Goal: Task Accomplishment & Management: Manage account settings

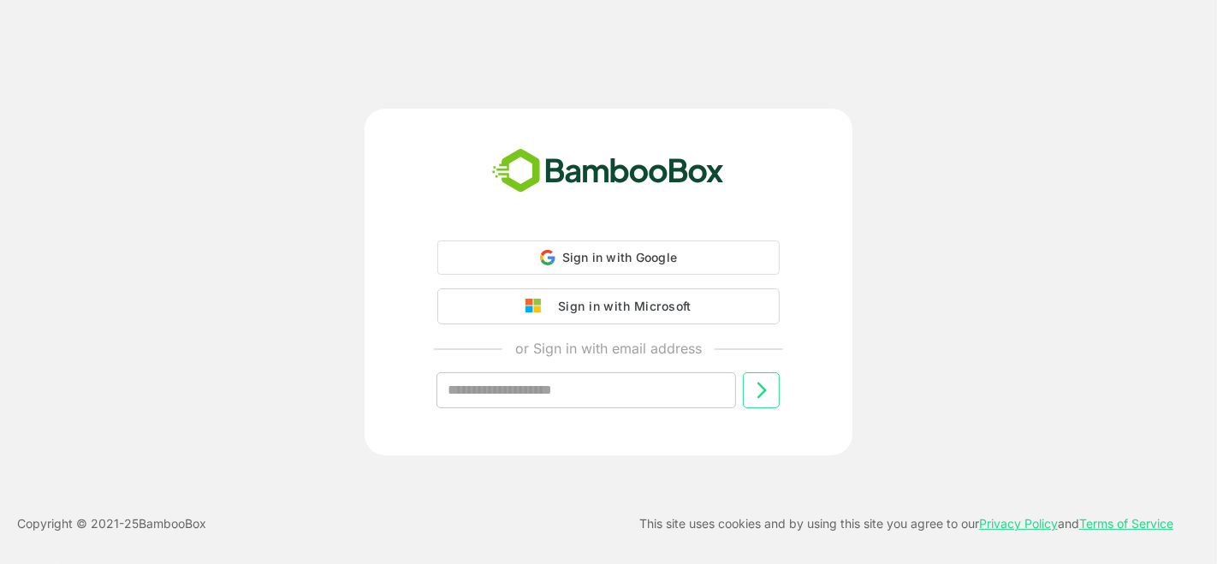
click at [582, 400] on input "text" at bounding box center [586, 390] width 300 height 36
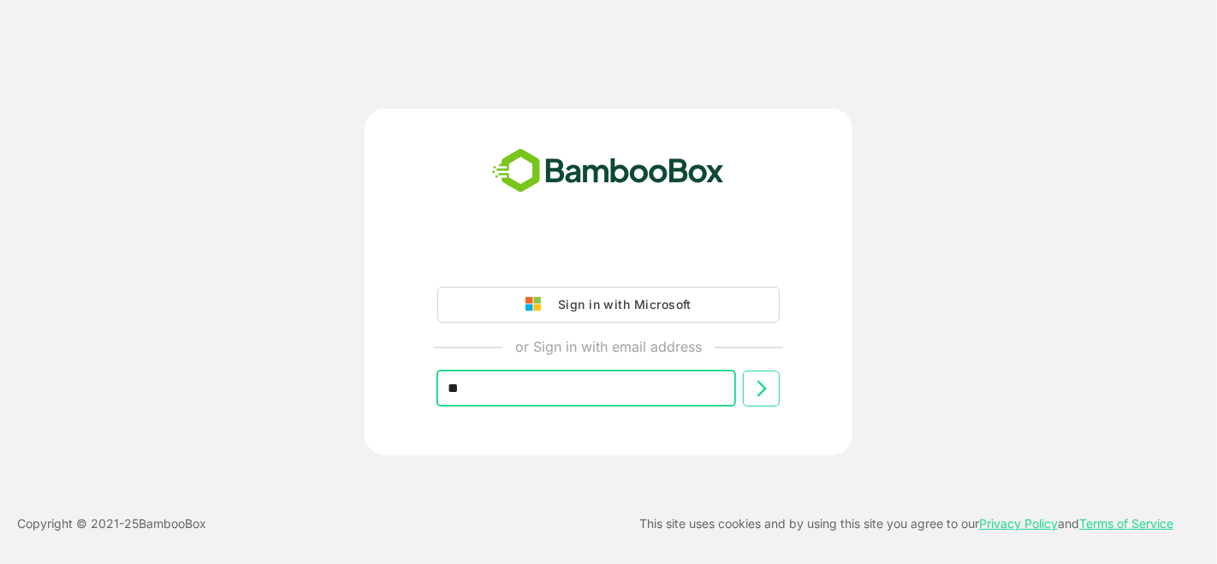
type input "*"
type input "**********"
click at [764, 389] on icon at bounding box center [761, 388] width 9 height 16
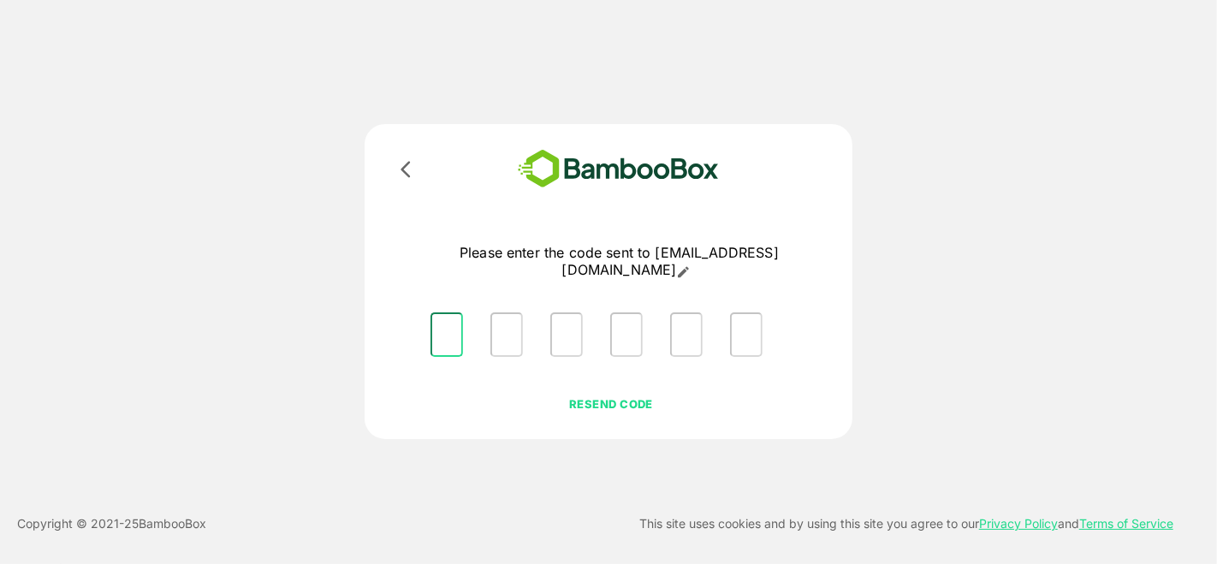
click at [440, 336] on input "Please enter OTP character 1" at bounding box center [446, 334] width 33 height 44
type input "*"
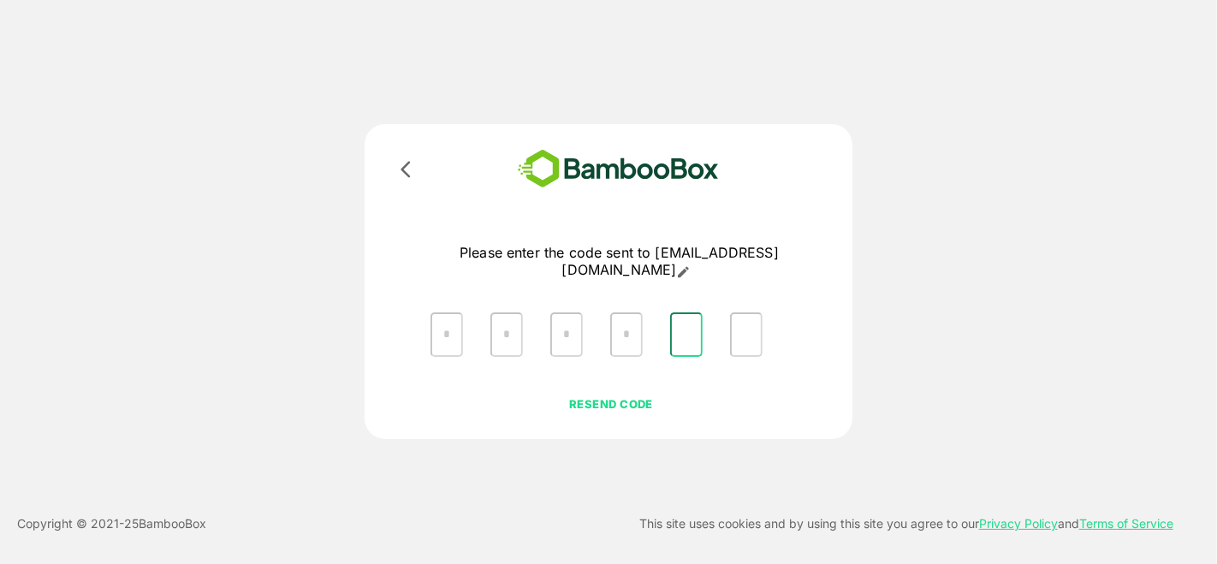
type input "*"
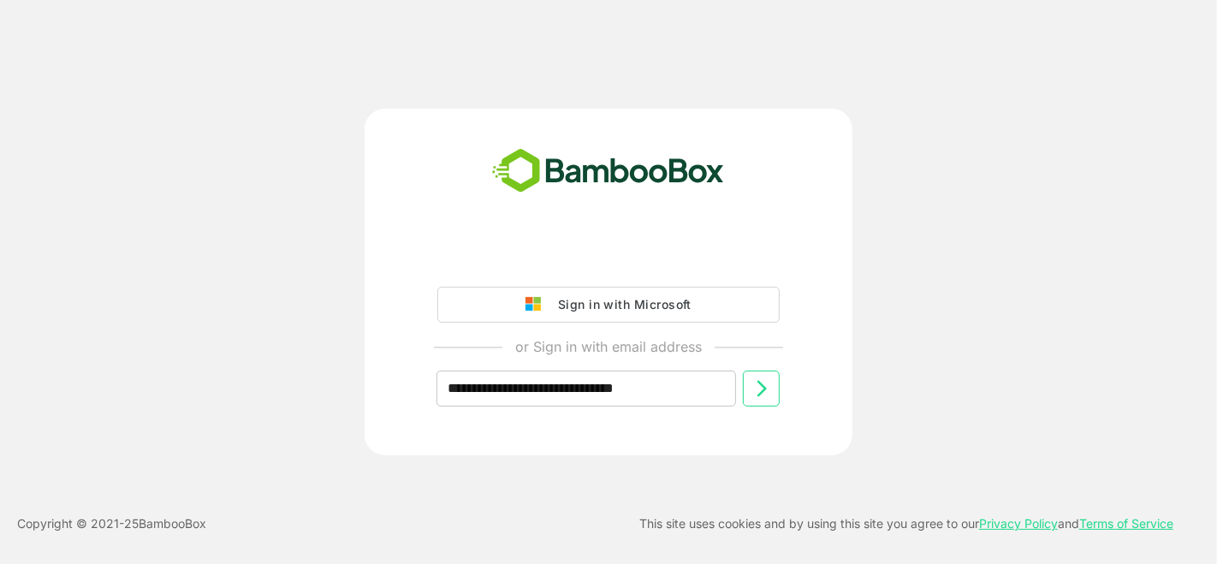
click at [762, 391] on icon at bounding box center [761, 388] width 9 height 16
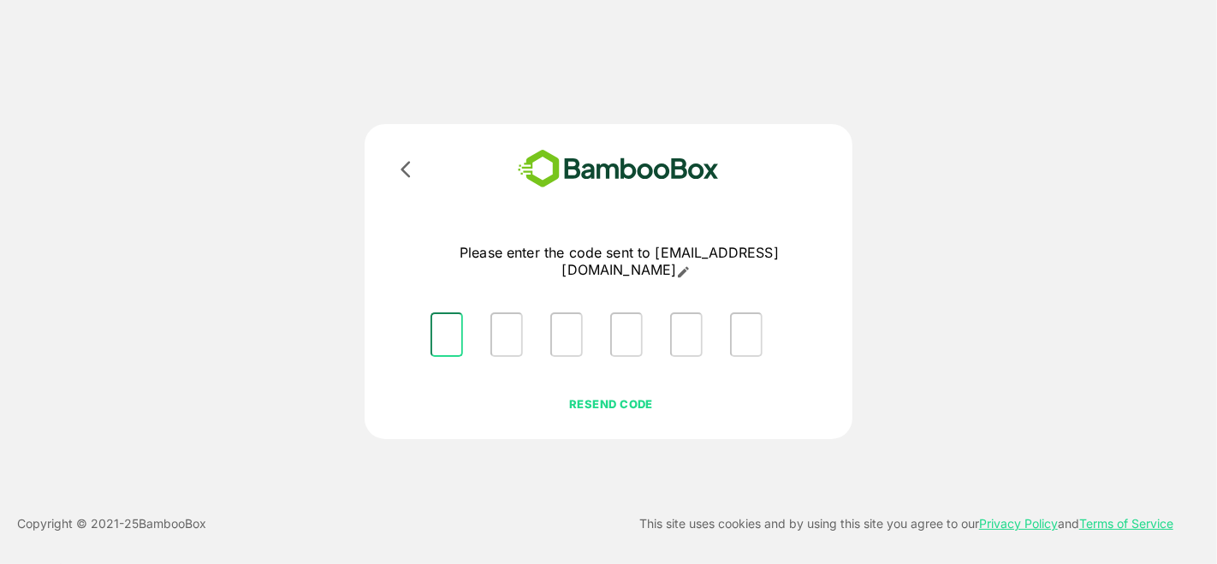
click at [455, 335] on input "Please enter OTP character 1" at bounding box center [446, 334] width 33 height 44
type input "*"
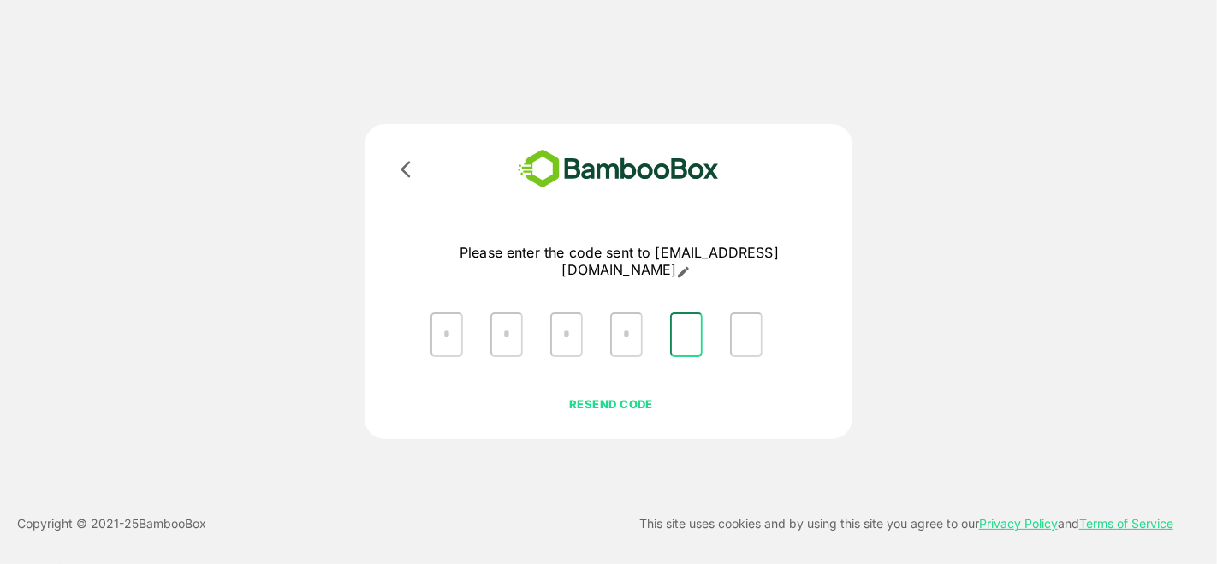
type input "*"
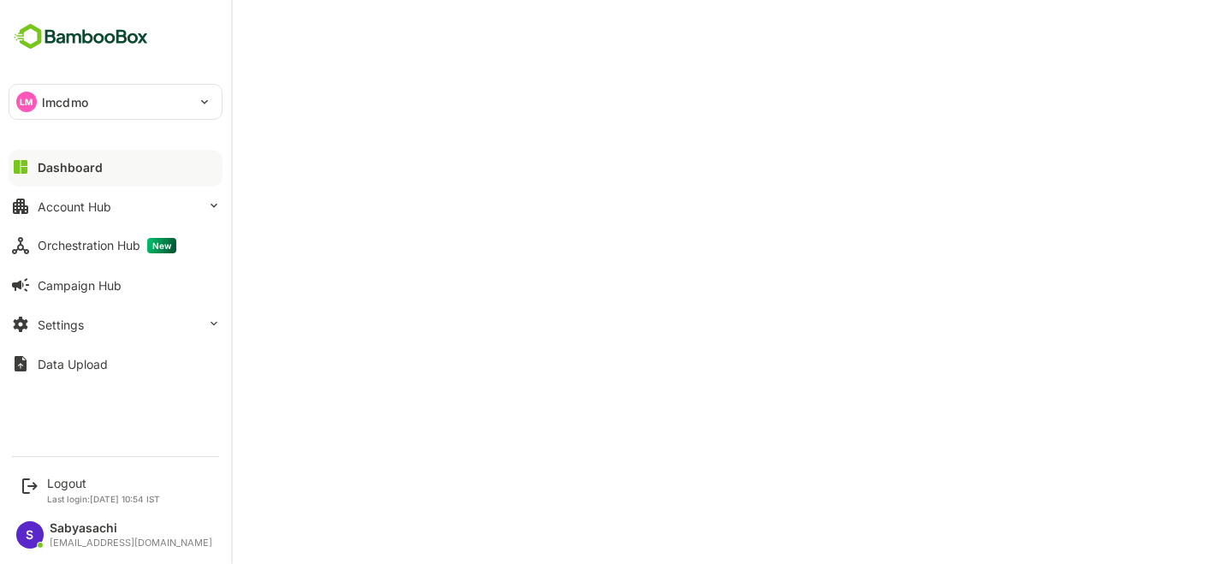
click at [83, 168] on div "Dashboard" at bounding box center [70, 167] width 65 height 15
click at [83, 204] on div "Account Hub" at bounding box center [75, 206] width 74 height 15
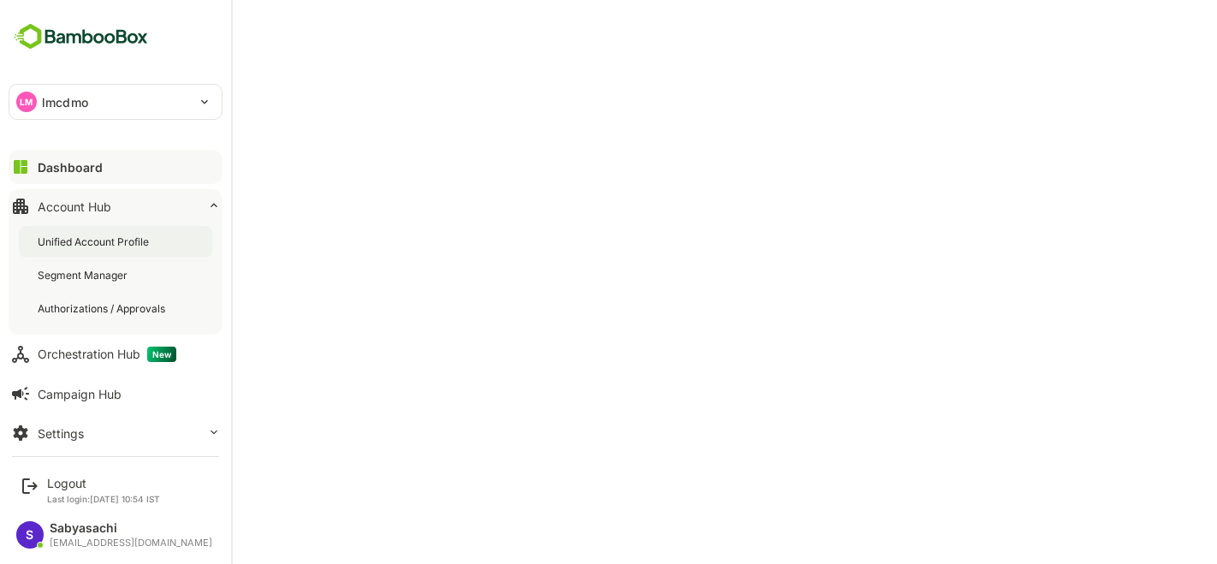
click at [96, 239] on div "Unified Account Profile" at bounding box center [95, 241] width 115 height 15
click at [68, 238] on div "Unified Account Profile" at bounding box center [96, 241] width 117 height 15
